Goal: Communication & Community: Answer question/provide support

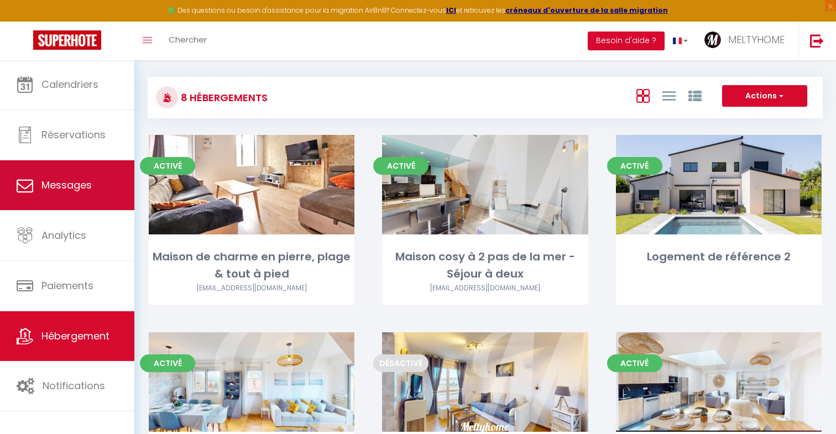
click at [64, 189] on span "Messages" at bounding box center [66, 185] width 50 height 14
select select "message"
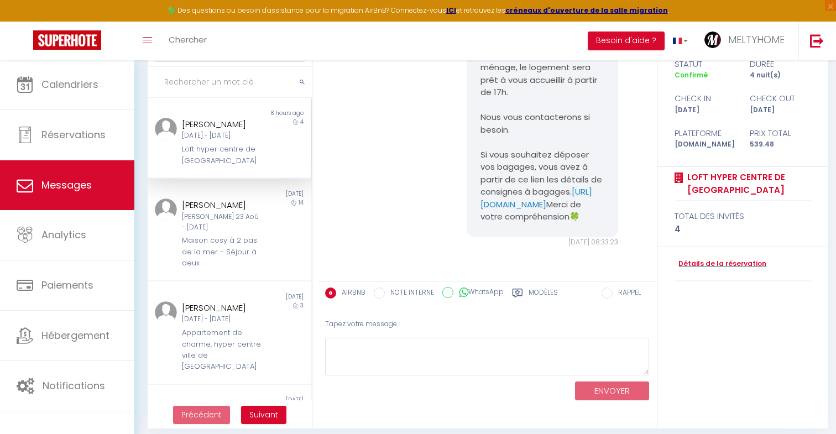
scroll to position [83, 0]
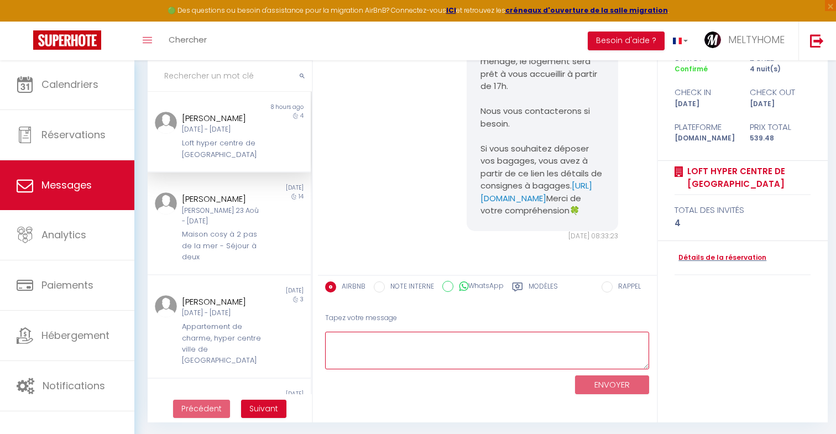
click at [433, 344] on textarea at bounding box center [487, 351] width 324 height 38
type textarea "B"
paste textarea "🇫🇷 Petit rappel important : pensez bien à prendre les clés avec vous en sortant…"
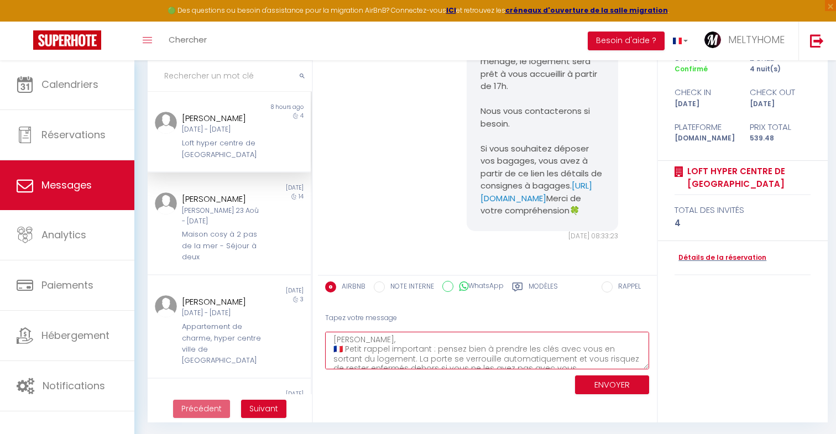
scroll to position [0, 0]
click at [370, 341] on textarea "[PERSON_NAME], 🇫🇷 Petit rappel important : pensez bien à prendre les clés avec …" at bounding box center [487, 351] width 324 height 38
click at [492, 337] on textarea "[PERSON_NAME], 🇫🇷 Petit rappel important : pensez bien à prendre les clés avec …" at bounding box center [487, 351] width 324 height 38
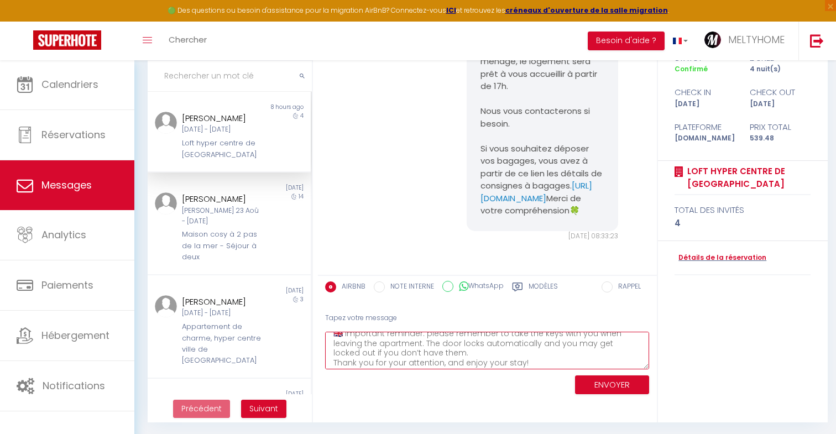
scroll to position [74, 0]
click at [537, 358] on textarea "[PERSON_NAME], 🇫🇷 Petit rappel important : pensez bien à prendre les clés avec …" at bounding box center [487, 351] width 324 height 38
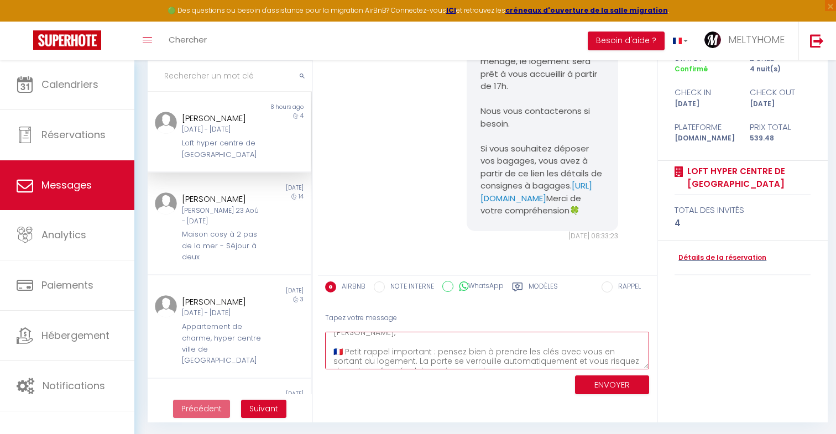
drag, startPoint x: 436, startPoint y: 350, endPoint x: 586, endPoint y: 351, distance: 150.4
click at [586, 351] on textarea "[PERSON_NAME], 🇫🇷 Petit rappel important : pensez bien à prendre les clés avec …" at bounding box center [487, 351] width 324 height 38
drag, startPoint x: 438, startPoint y: 351, endPoint x: 627, endPoint y: 348, distance: 189.1
click at [631, 348] on textarea "[PERSON_NAME], 🇫🇷 Petit rappel important : pensez bien à prendre les clés avec …" at bounding box center [487, 351] width 324 height 38
drag, startPoint x: 385, startPoint y: 359, endPoint x: 445, endPoint y: 353, distance: 60.0
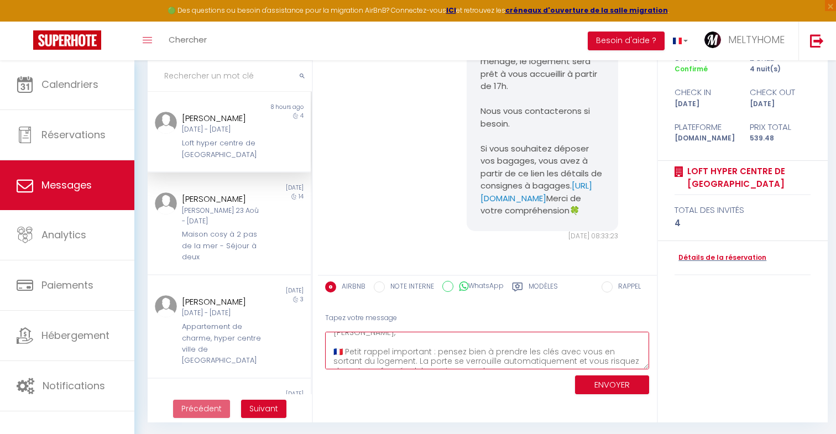
click at [447, 353] on textarea "[PERSON_NAME], 🇫🇷 Petit rappel important : pensez bien à prendre les clés avec …" at bounding box center [487, 351] width 324 height 38
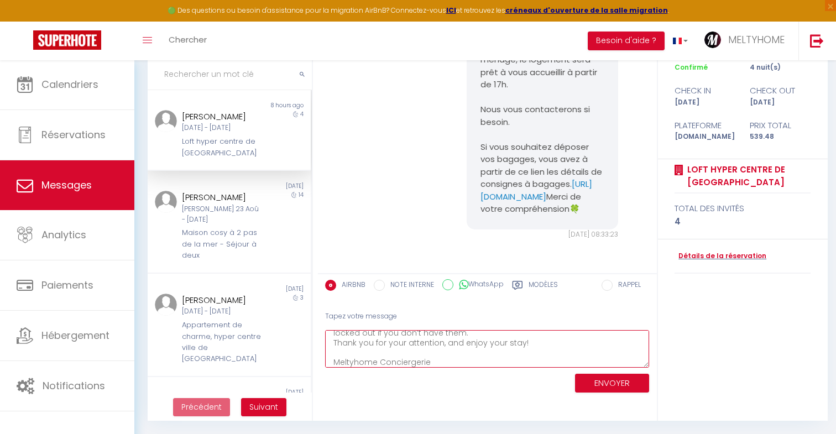
scroll to position [84, 0]
type textarea "[PERSON_NAME], 🇫🇷 Petit rappel important : pensez bien à prendre les clés avec …"
click at [613, 381] on button "ENVOYER" at bounding box center [612, 383] width 74 height 19
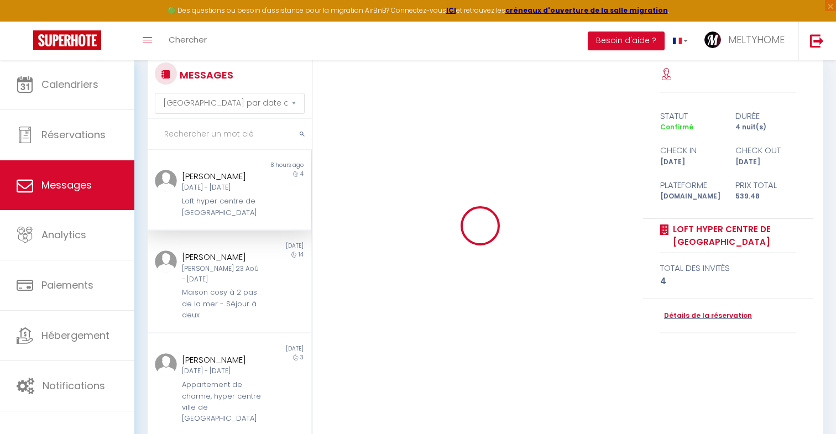
scroll to position [29, 0]
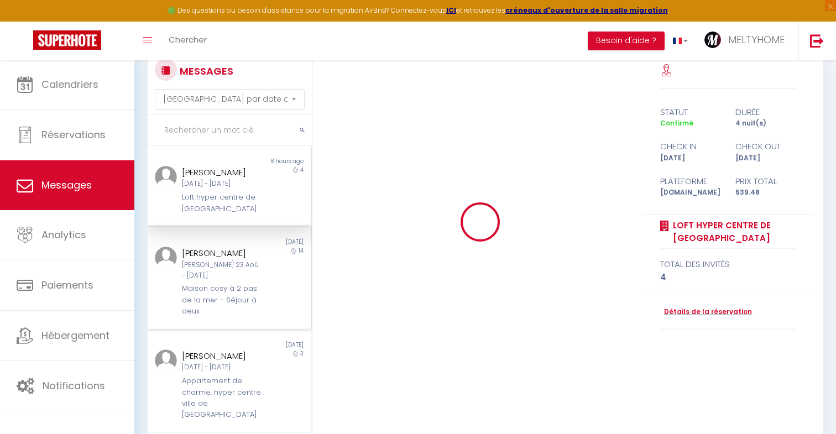
click at [243, 302] on div "Maison cosy à 2 pas de la mer - Séjour à deux" at bounding box center [222, 300] width 81 height 34
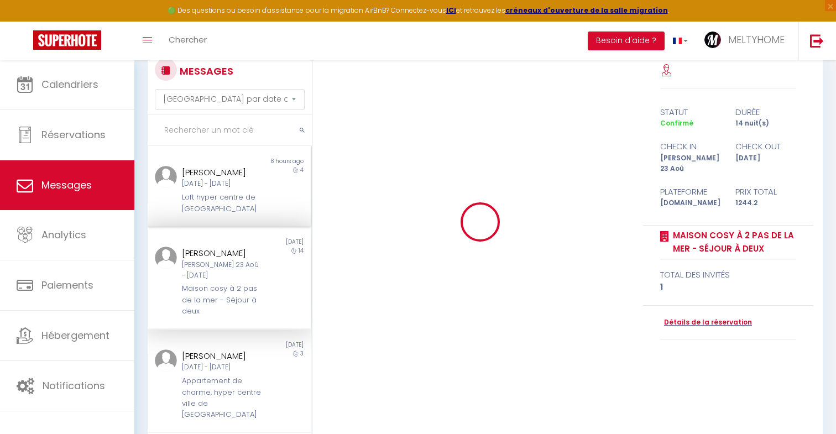
click at [245, 200] on div "[PERSON_NAME] [DATE] - [DATE] Loft hyper centre de [GEOGRAPHIC_DATA]" at bounding box center [222, 190] width 95 height 49
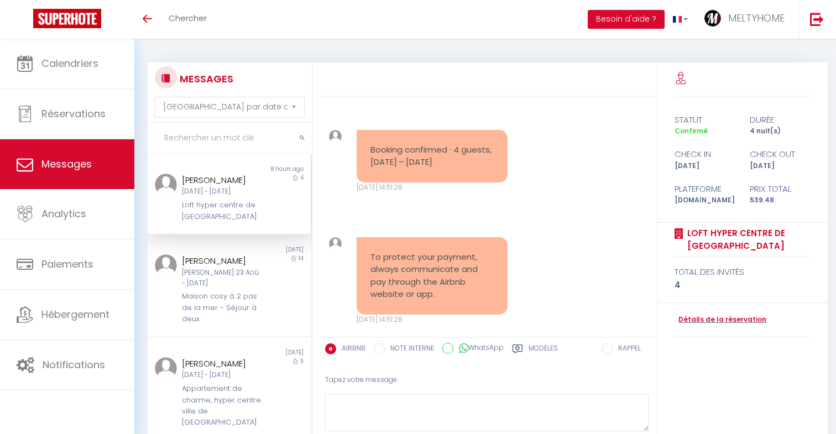
select select "message"
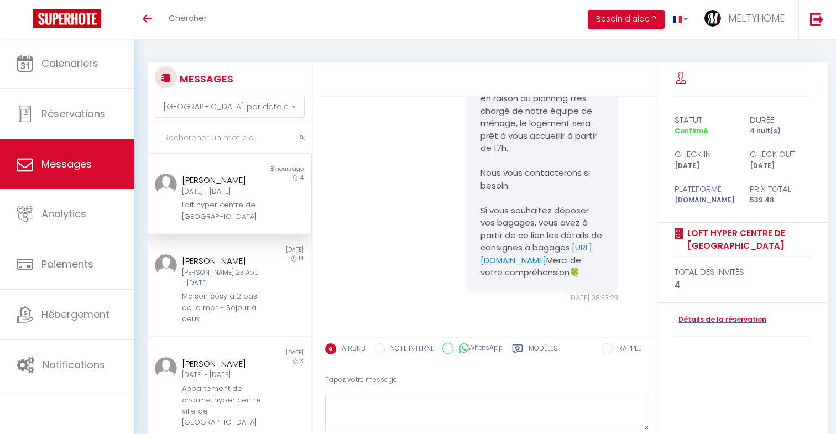
scroll to position [2112, 0]
click at [261, 211] on div "Loft hyper centre de [GEOGRAPHIC_DATA]" at bounding box center [222, 211] width 81 height 23
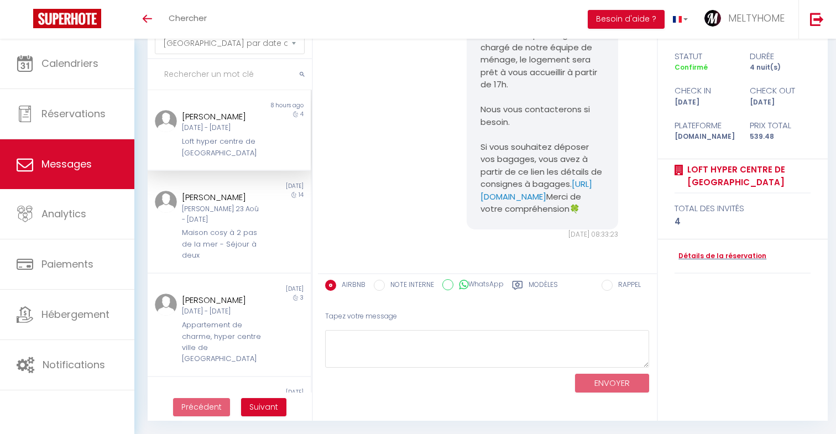
scroll to position [63, 0]
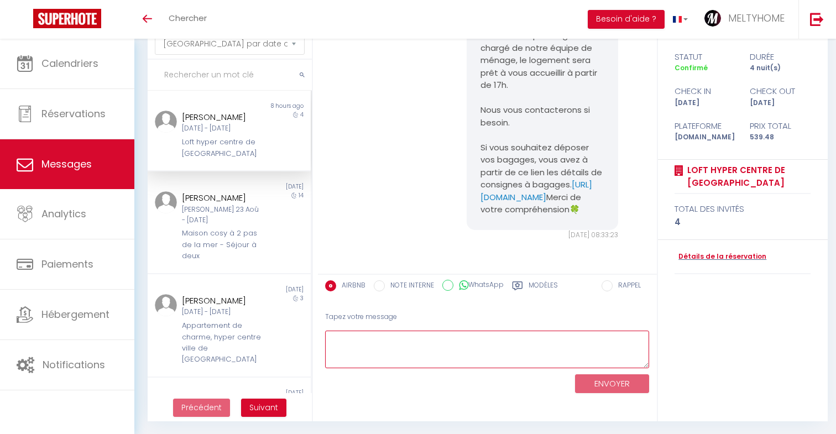
click at [409, 338] on textarea at bounding box center [487, 350] width 324 height 38
paste textarea "🇫🇷 Petit rappel important : pensez bien à prendre les clés avec vous en sortant…"
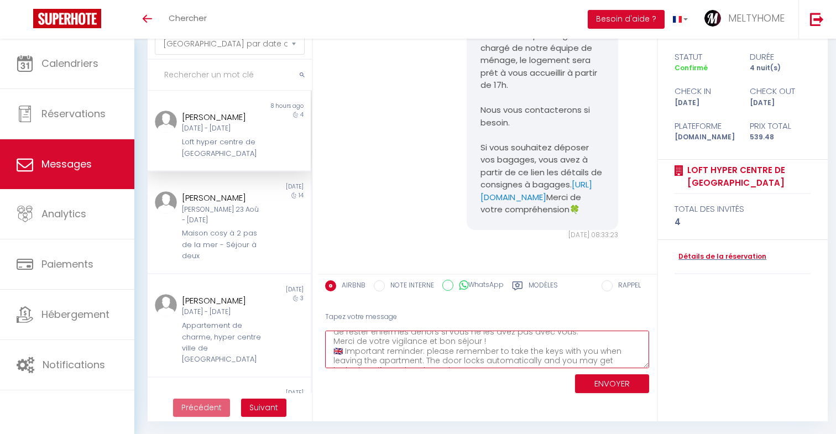
scroll to position [49, 0]
click at [490, 336] on textarea "[PERSON_NAME], 🇫🇷 Petit rappel important : pensez bien à prendre les clés avec …" at bounding box center [487, 350] width 324 height 38
click at [535, 361] on textarea "[PERSON_NAME], 🇫🇷 Petit rappel important : pensez bien à prendre les clés avec …" at bounding box center [487, 350] width 324 height 38
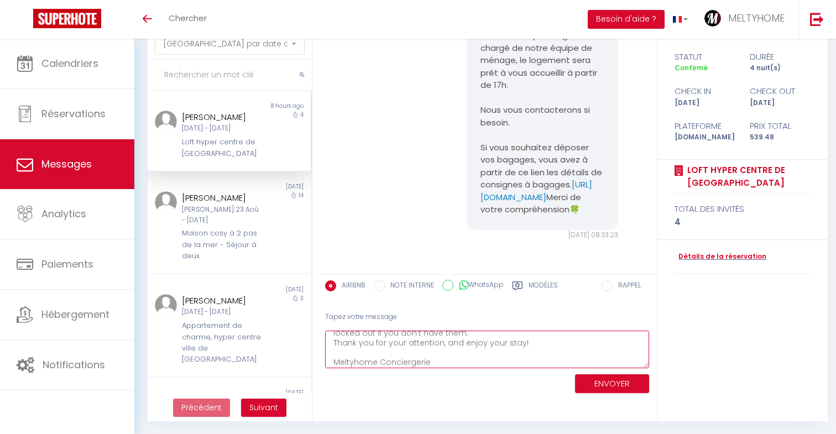
scroll to position [93, 0]
type textarea "[PERSON_NAME], 🇫🇷 Petit rappel important : pensez bien à prendre les clés avec …"
click at [615, 382] on button "ENVOYER" at bounding box center [612, 383] width 74 height 19
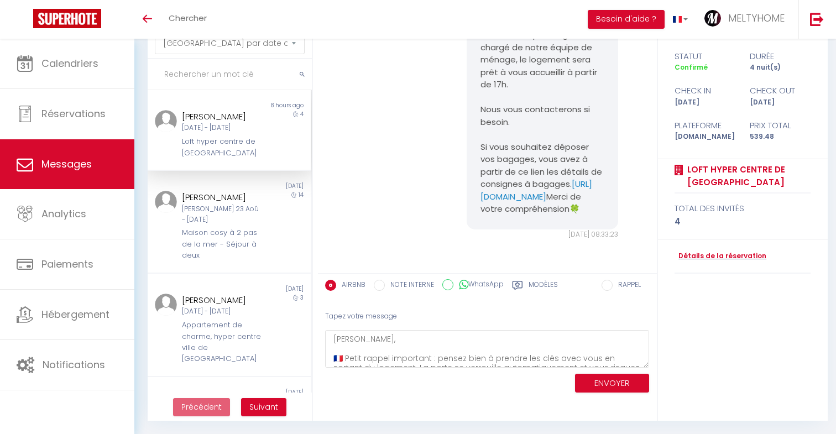
scroll to position [63, 0]
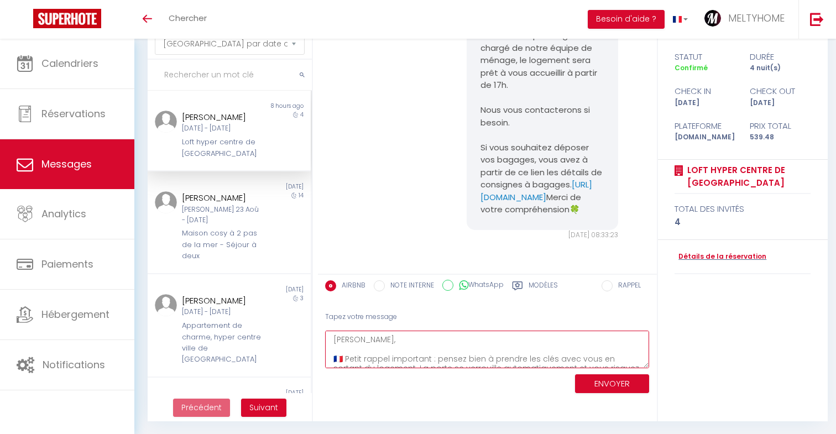
click at [360, 338] on textarea "[PERSON_NAME], 🇫🇷 Petit rappel important : pensez bien à prendre les clés avec …" at bounding box center [487, 350] width 324 height 38
click at [348, 342] on textarea "[PERSON_NAME], 🇫🇷 Petit rappel important : pensez bien à prendre les clés avec …" at bounding box center [487, 350] width 324 height 38
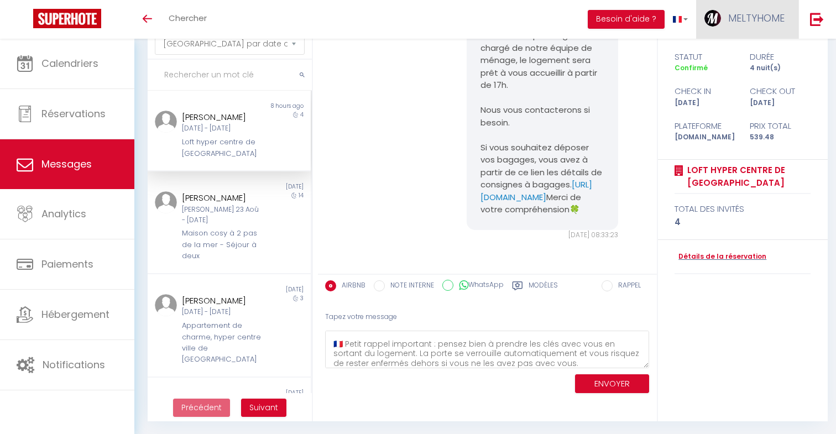
click at [748, 14] on span "MELTYHOME" at bounding box center [756, 18] width 56 height 14
click at [818, 15] on img at bounding box center [817, 19] width 14 height 14
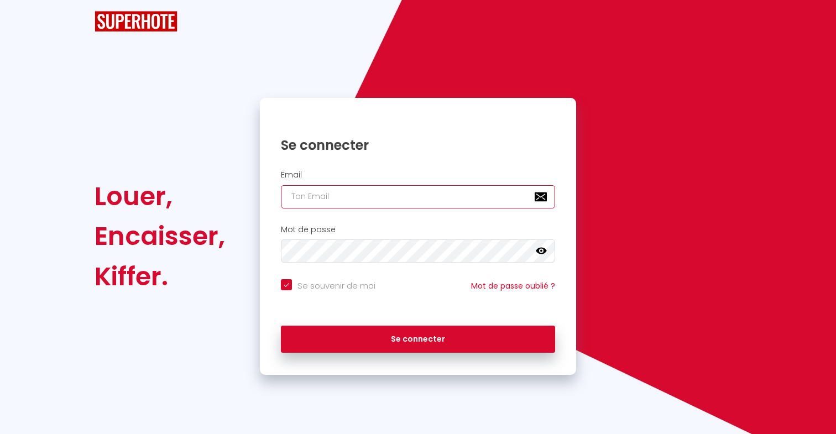
checkbox input "true"
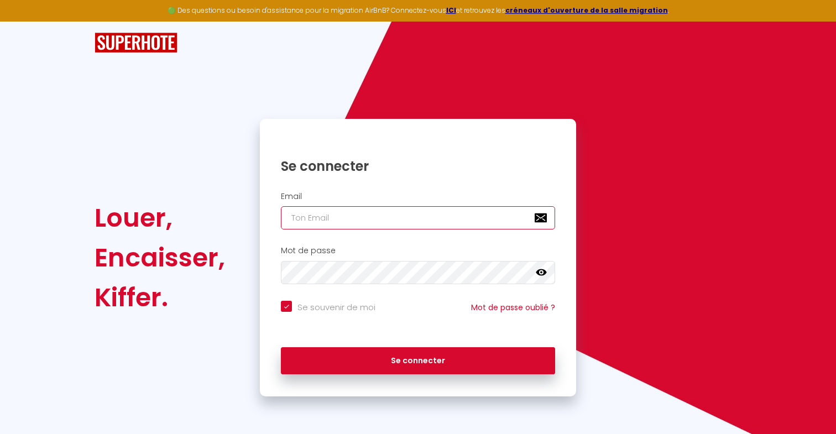
type input "[PERSON_NAME][EMAIL_ADDRESS][DOMAIN_NAME]"
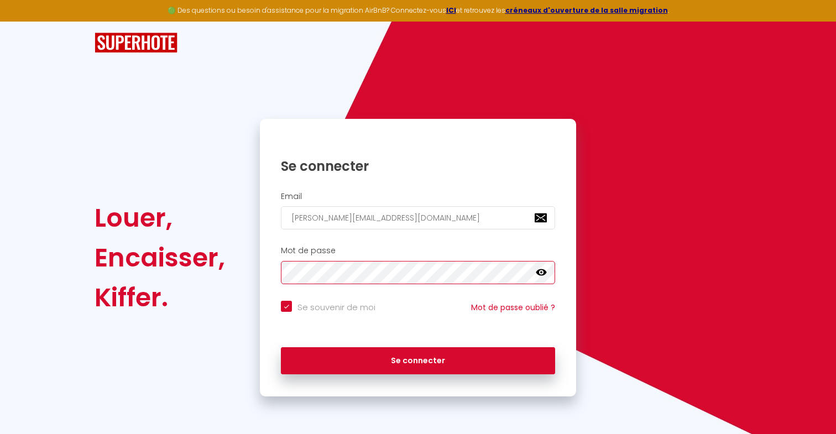
click at [418, 359] on button "Se connecter" at bounding box center [418, 361] width 274 height 28
checkbox input "true"
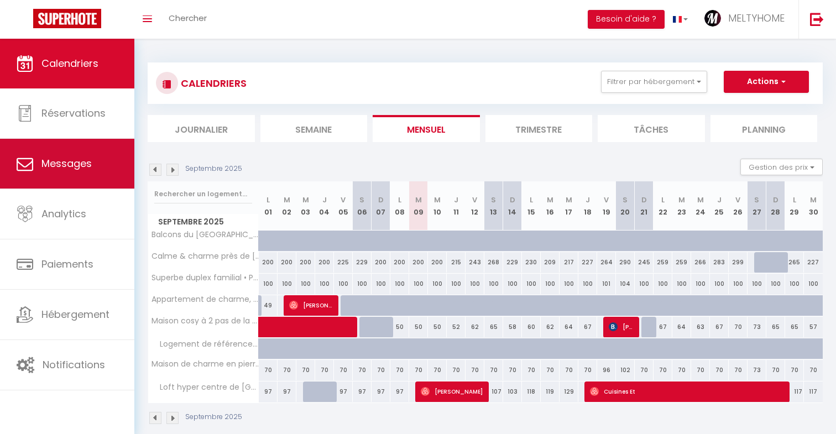
click at [38, 168] on link "Messages" at bounding box center [67, 164] width 134 height 50
select select "message"
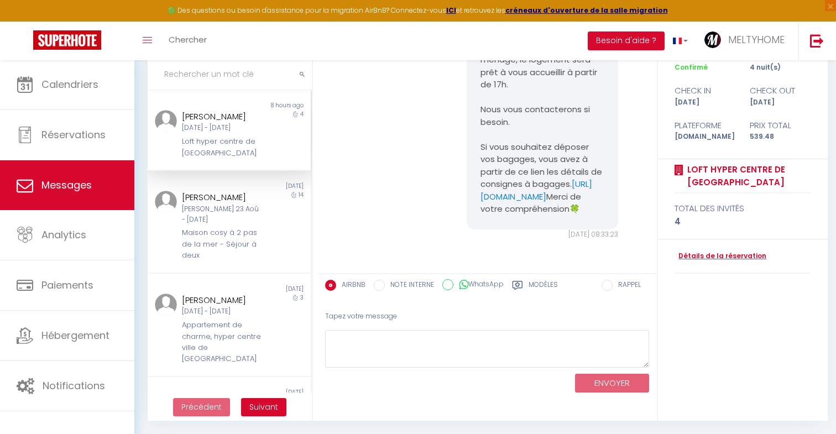
scroll to position [84, 0]
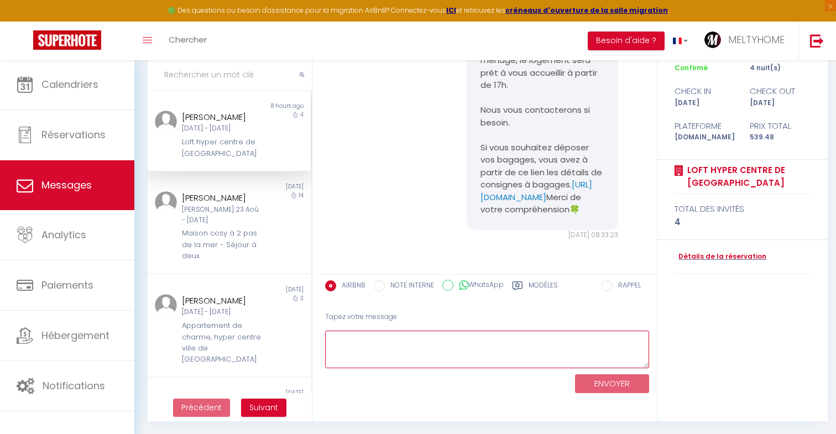
click at [362, 350] on textarea at bounding box center [487, 350] width 324 height 38
paste textarea "🇫🇷 Petit rappel important : pensez bien à prendre les clés avec vous en sortant…"
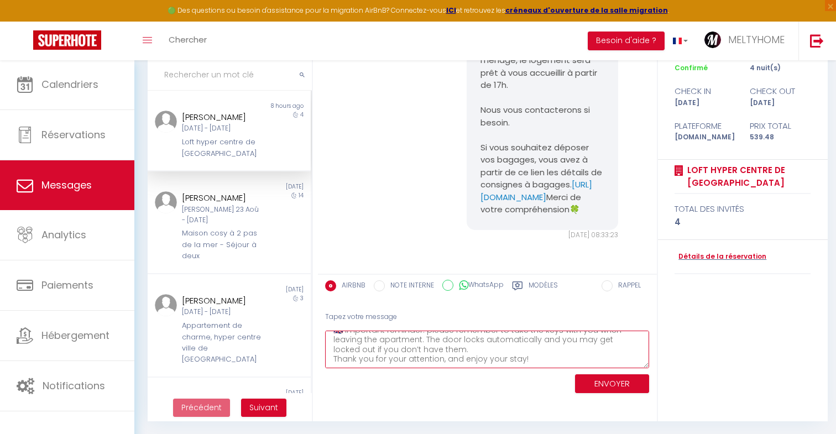
scroll to position [81, 0]
type textarea "Pierre, 🇫🇷 Petit rappel important : pensez bien à prendre les clés avec vous en…"
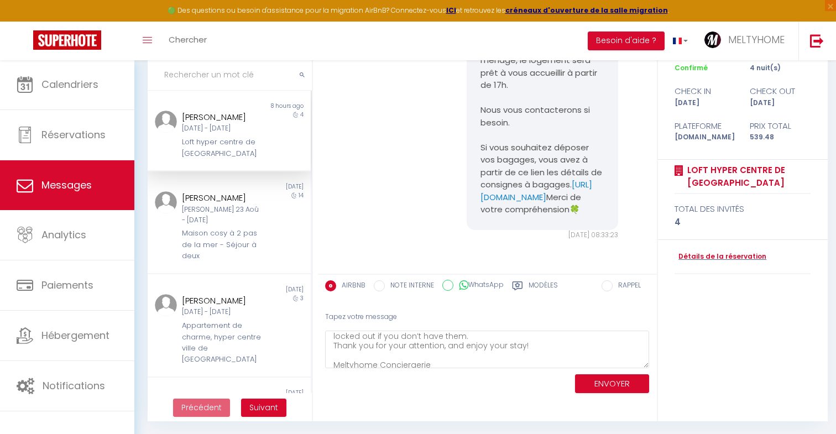
click at [410, 387] on div "ENVOYER" at bounding box center [487, 382] width 324 height 29
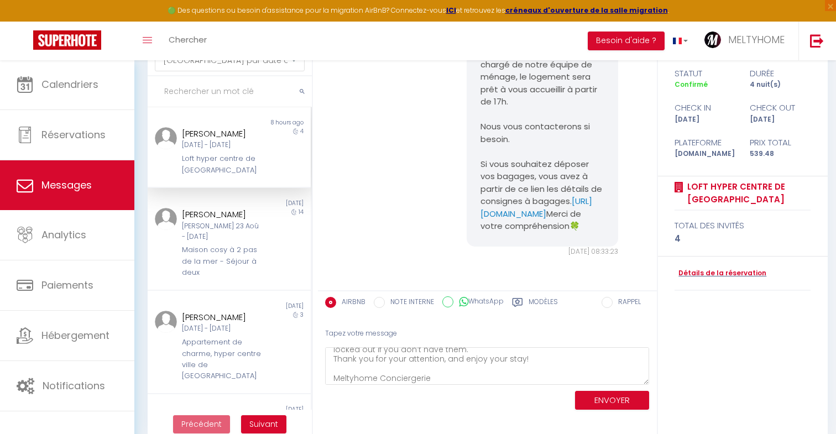
scroll to position [83, 0]
click at [614, 399] on button "ENVOYER" at bounding box center [612, 400] width 74 height 19
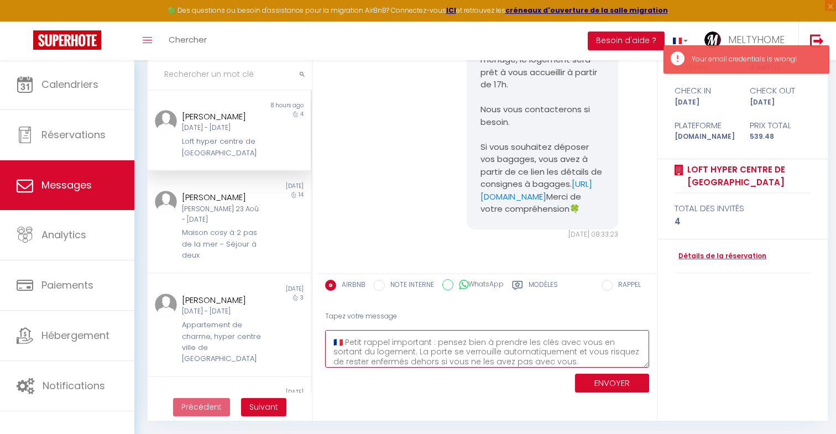
scroll to position [0, 0]
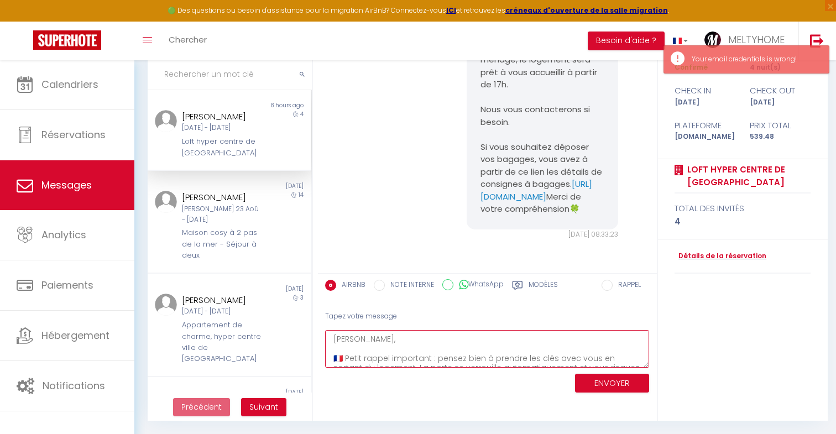
drag, startPoint x: 436, startPoint y: 364, endPoint x: 315, endPoint y: 294, distance: 139.5
click at [315, 294] on div "MESSAGES Trier par date de réservation Trier par date de message Non lu 8 hours…" at bounding box center [484, 210] width 689 height 422
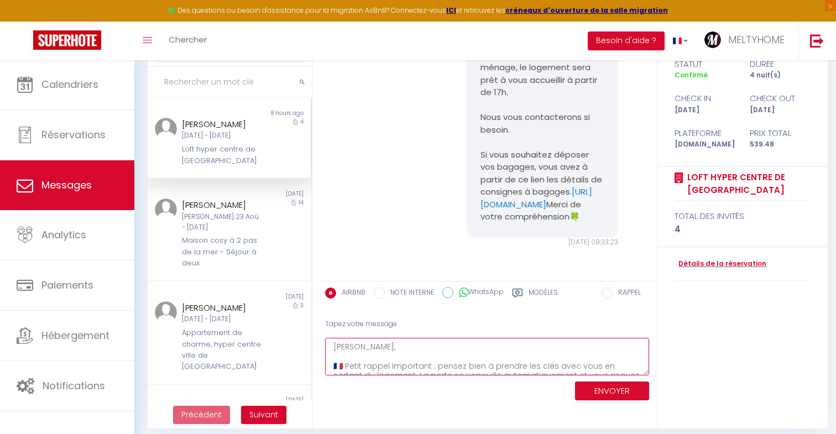
scroll to position [82, 0]
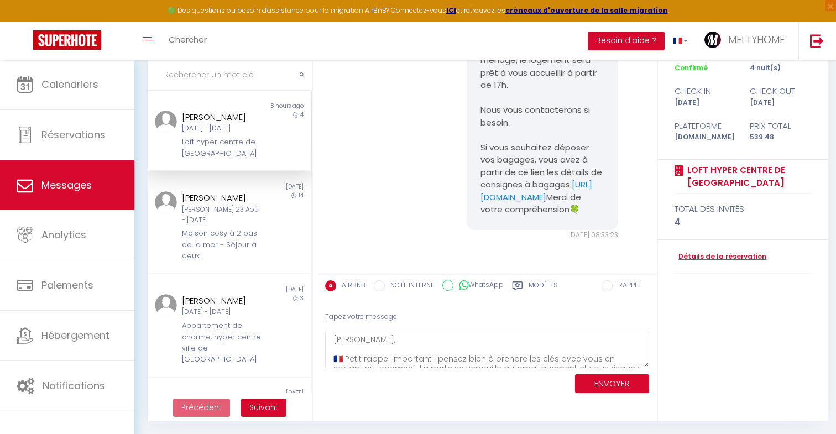
click at [406, 139] on div "Bonjour Pierre, Nous sommes navrés mais en raison du planning très chargé de no…" at bounding box center [487, 109] width 331 height 306
